Goal: Information Seeking & Learning: Understand process/instructions

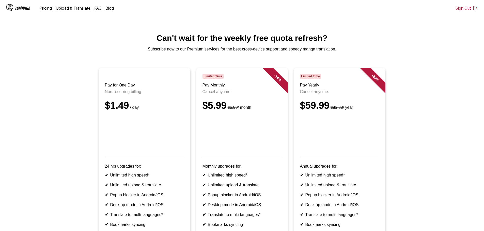
drag, startPoint x: 415, startPoint y: 100, endPoint x: 451, endPoint y: 153, distance: 64.0
click at [451, 153] on ul "Pay for One Day Non-recurring billing $1.49 / day 24 hrs upgrades for: ✔ Unlimi…" at bounding box center [242, 161] width 476 height 187
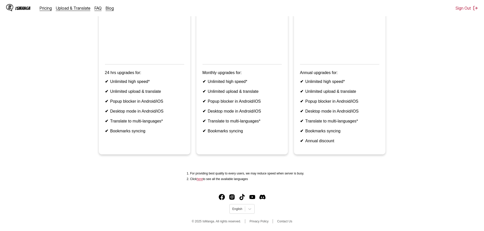
scroll to position [105, 0]
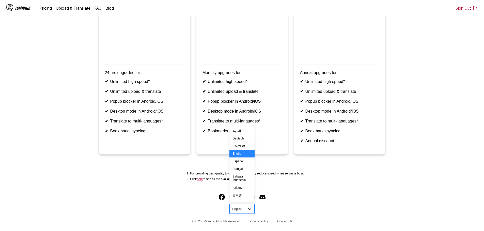
click at [246, 208] on div at bounding box center [249, 209] width 9 height 9
click at [245, 194] on div "中文(正體)" at bounding box center [241, 197] width 25 height 8
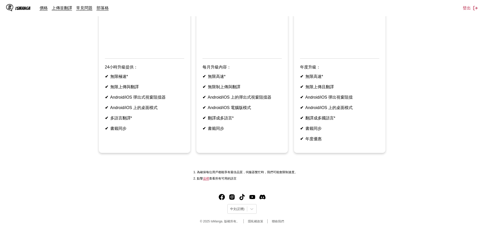
click at [408, 142] on ul "支付一日 單次計費 $1.49 / 每天 24小時升級提供： ✔ 無限極速* ✔ 無限上傳與翻譯 ✔ Android/iOS 彈出式視窗阻擋器 ✔ Andro…" at bounding box center [242, 63] width 476 height 192
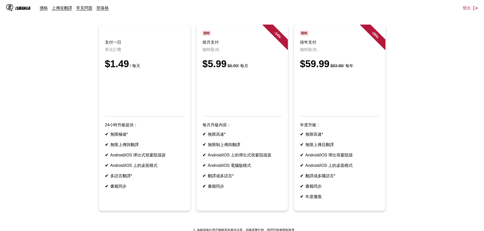
scroll to position [7, 0]
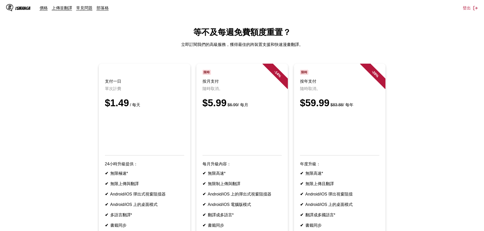
click at [420, 143] on ul "支付一日 單次計費 $1.49 / 每天 24小時升級提供： ✔ 無限極速* ✔ 無限上傳與翻譯 ✔ Android/iOS 彈出式視窗阻擋器 ✔ Andro…" at bounding box center [242, 160] width 476 height 192
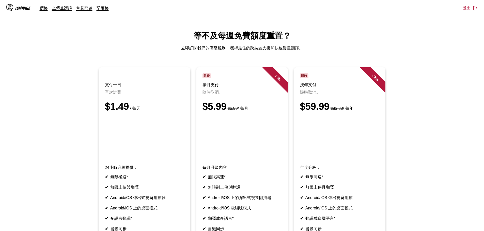
scroll to position [0, 0]
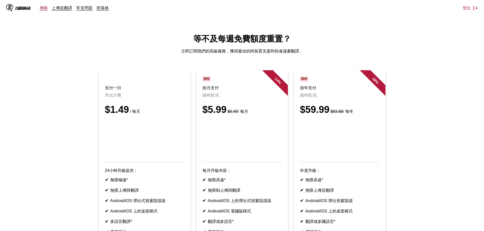
click at [46, 10] on link "價格" at bounding box center [44, 7] width 8 height 5
click at [64, 7] on link "上傳並翻譯" at bounding box center [62, 7] width 20 height 5
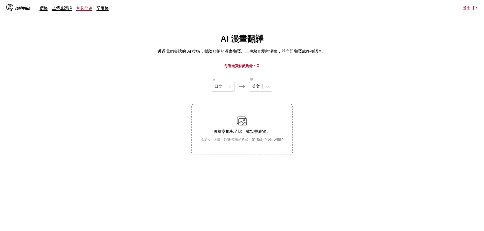
click at [80, 10] on link "常見問題" at bounding box center [84, 7] width 16 height 5
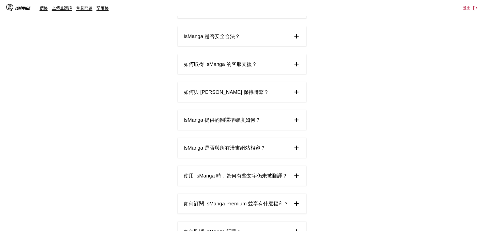
scroll to position [200, 0]
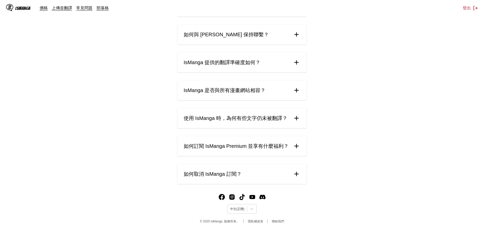
click at [235, 175] on span "如何取消 IsManga 訂閱？" at bounding box center [213, 174] width 58 height 7
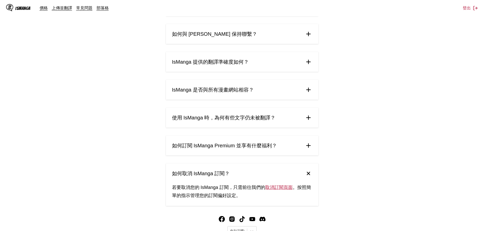
click at [290, 188] on link "取消訂閱頁面" at bounding box center [278, 187] width 27 height 5
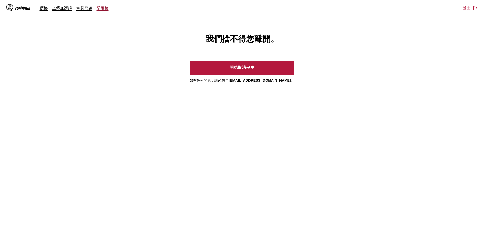
click at [100, 7] on link "部落格" at bounding box center [102, 7] width 12 height 5
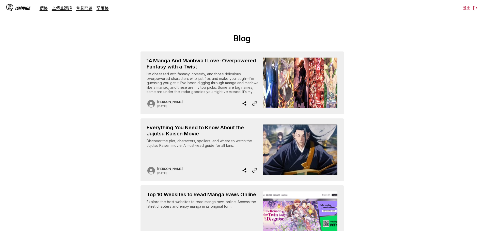
click at [82, 9] on link "常見問題" at bounding box center [84, 7] width 16 height 5
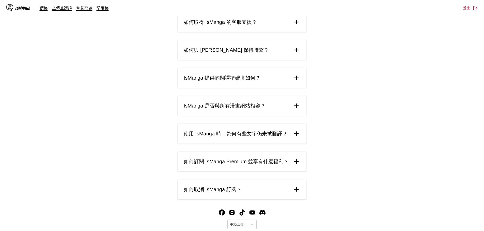
scroll to position [200, 0]
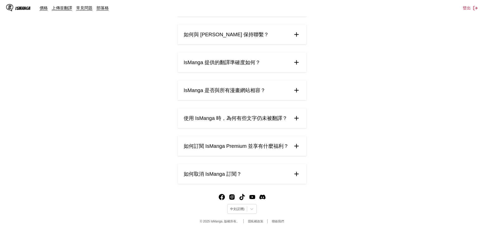
click at [270, 67] on summary "IsManga 提供的翻譯準確度如何？" at bounding box center [241, 63] width 129 height 20
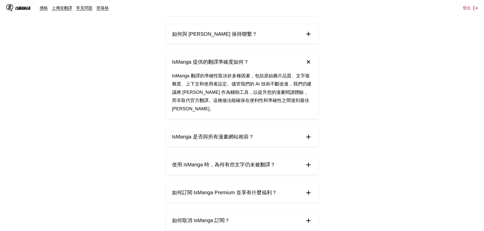
click at [241, 134] on summary "IsManga 是否與所有漫畫網站相容？" at bounding box center [242, 137] width 152 height 20
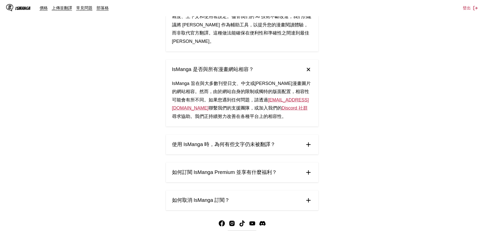
scroll to position [287, 0]
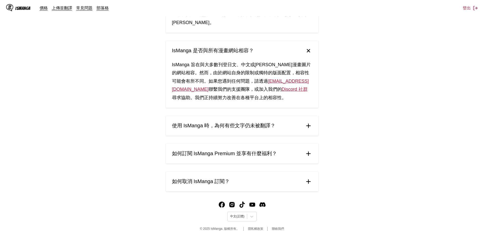
click at [251, 122] on span "使用 IsManga 時，為何有些文字仍未被翻譯？" at bounding box center [224, 125] width 104 height 7
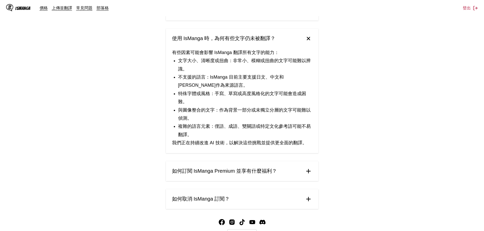
scroll to position [388, 0]
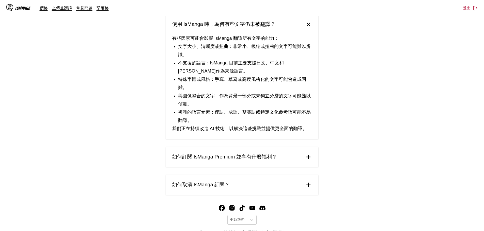
click at [259, 147] on summary "如何訂閱 IsManga Premium 並享有什麼福利？" at bounding box center [242, 157] width 152 height 20
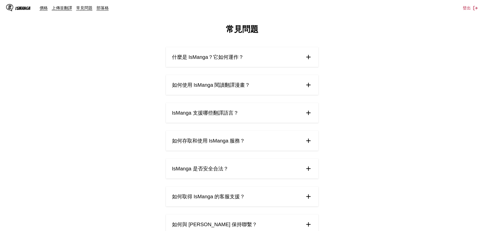
scroll to position [0, 0]
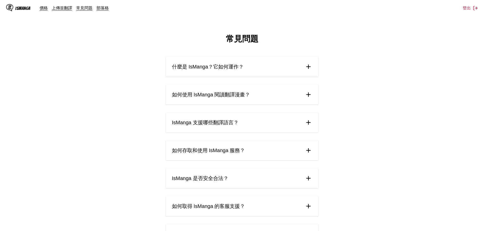
click at [267, 91] on summary "如何使用 IsManga 閱讀翻譯漫畫？" at bounding box center [242, 95] width 152 height 20
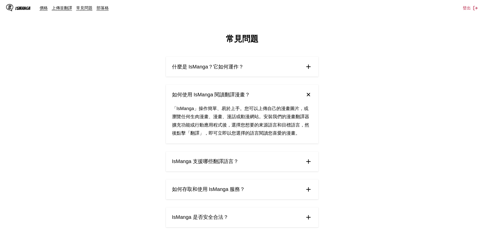
click at [284, 69] on summary "什麼是 IsManga？它如何運作？" at bounding box center [242, 67] width 152 height 20
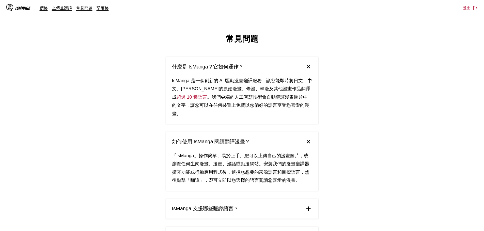
click at [259, 199] on summary "IsManga 支援哪些翻譯語言？" at bounding box center [242, 209] width 152 height 20
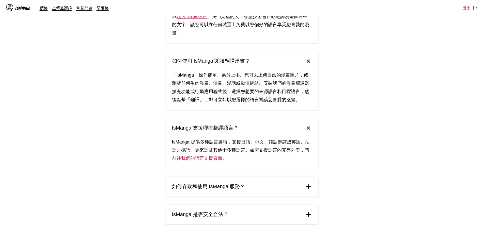
scroll to position [102, 0]
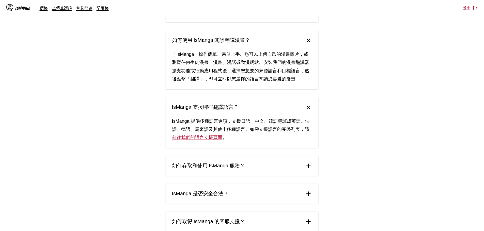
click at [270, 163] on summary "如何存取和使用 IsManga 服務？" at bounding box center [242, 166] width 152 height 20
